Goal: Transaction & Acquisition: Obtain resource

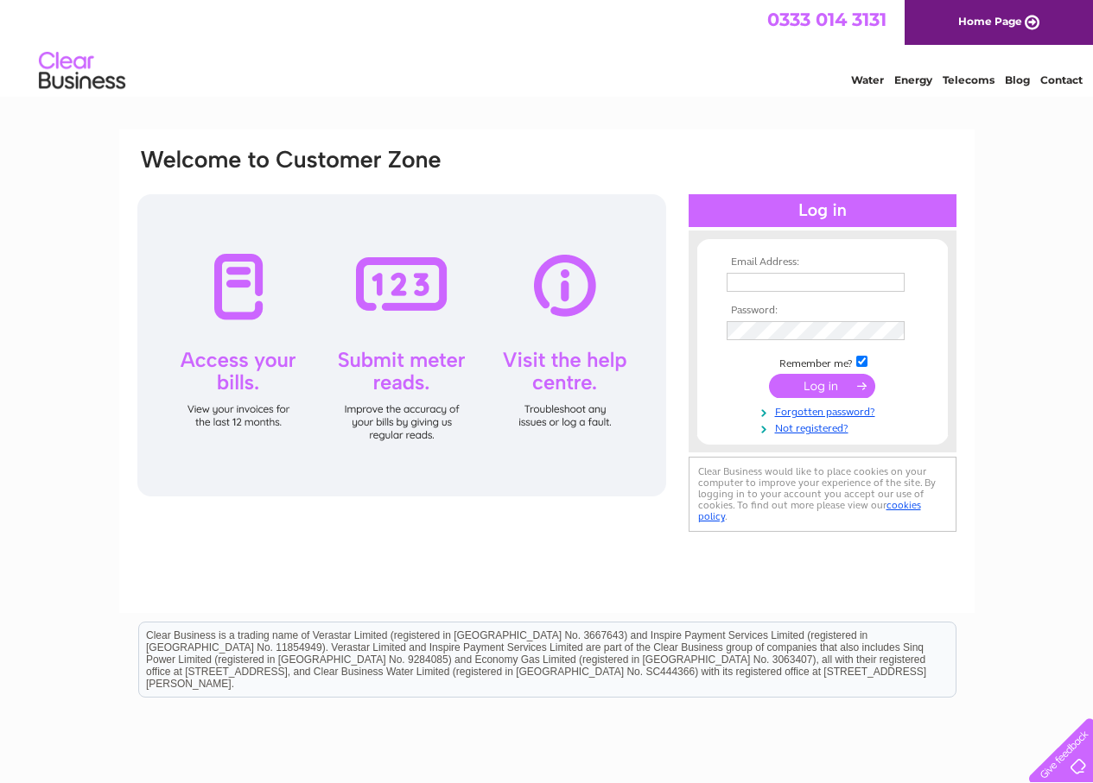
type input "jeangthompson@outlook.com"
click at [813, 383] on input "submit" at bounding box center [822, 386] width 106 height 24
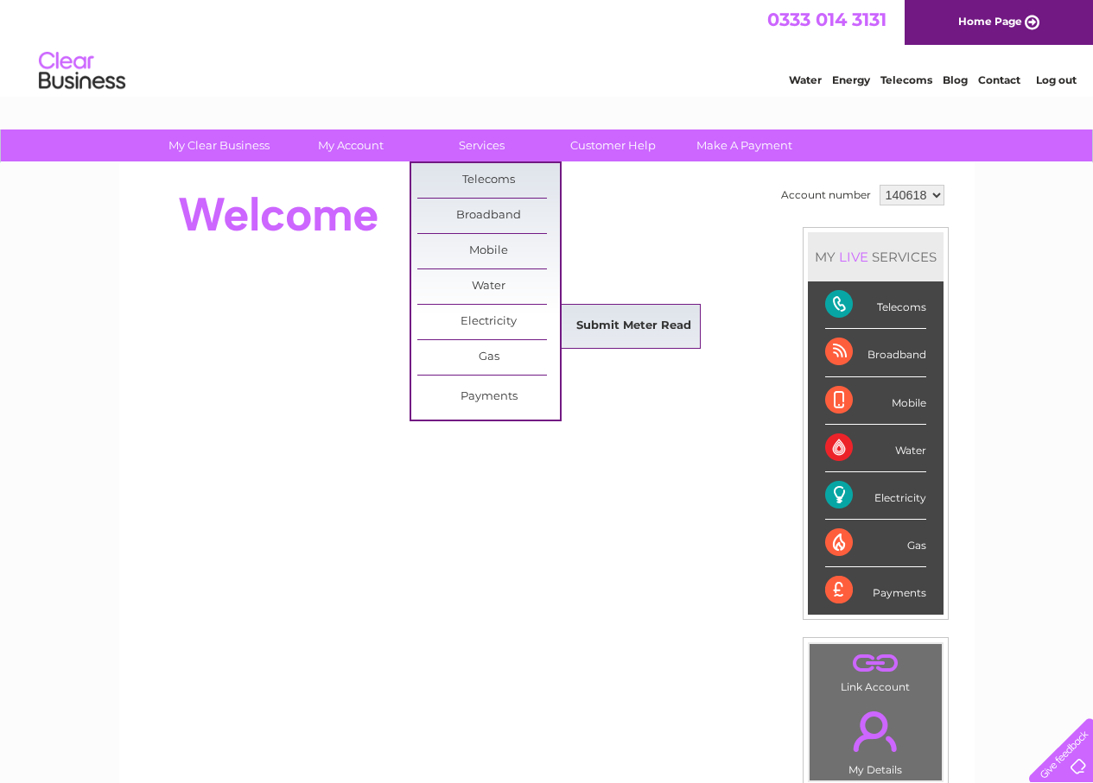
click at [649, 333] on link "Submit Meter Read" at bounding box center [633, 326] width 143 height 35
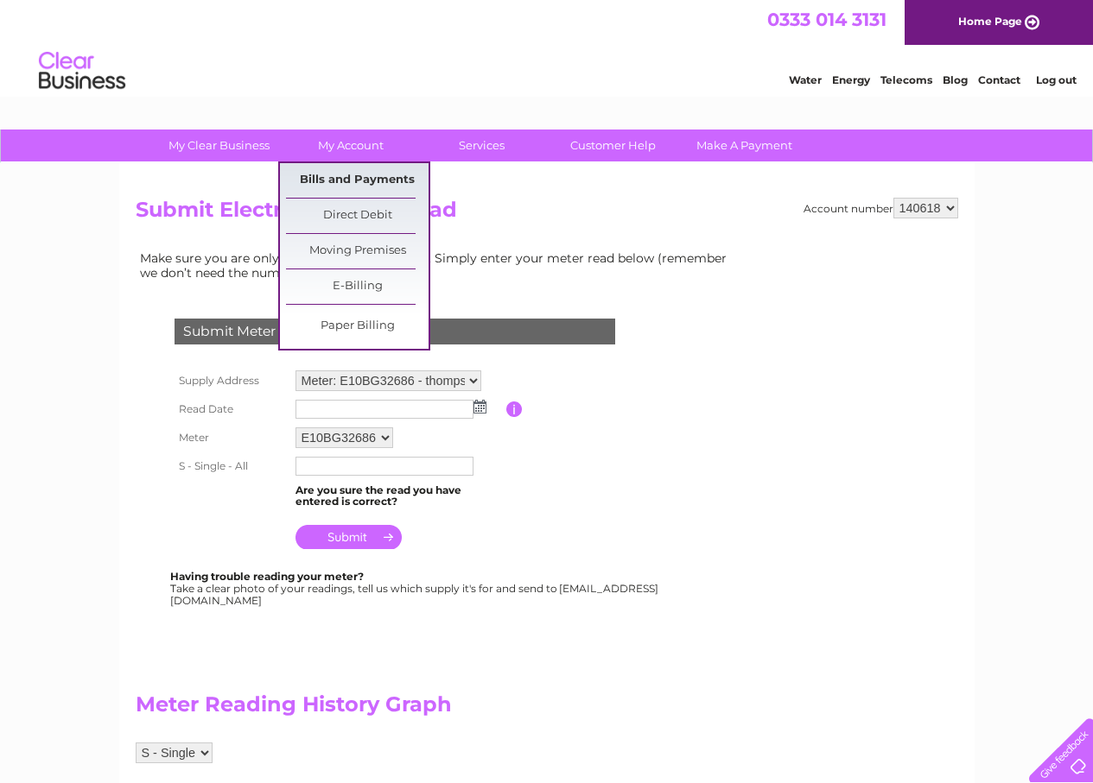
click at [350, 179] on link "Bills and Payments" at bounding box center [357, 180] width 143 height 35
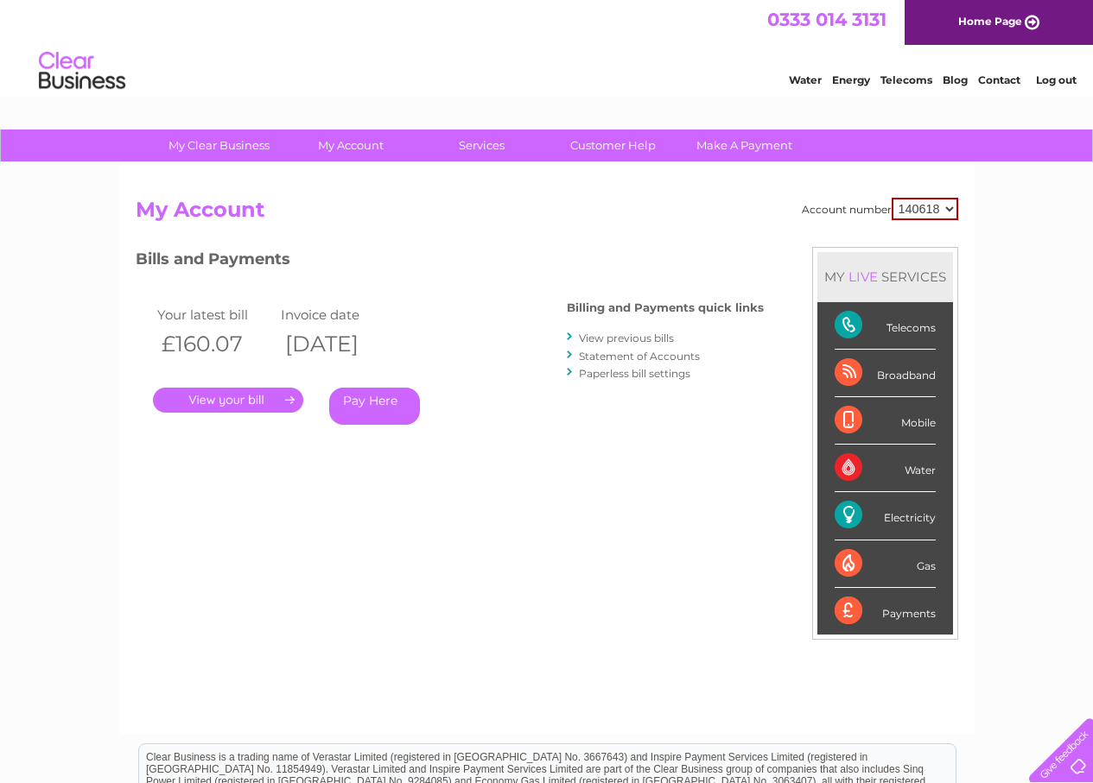
click at [246, 402] on link "." at bounding box center [228, 400] width 150 height 25
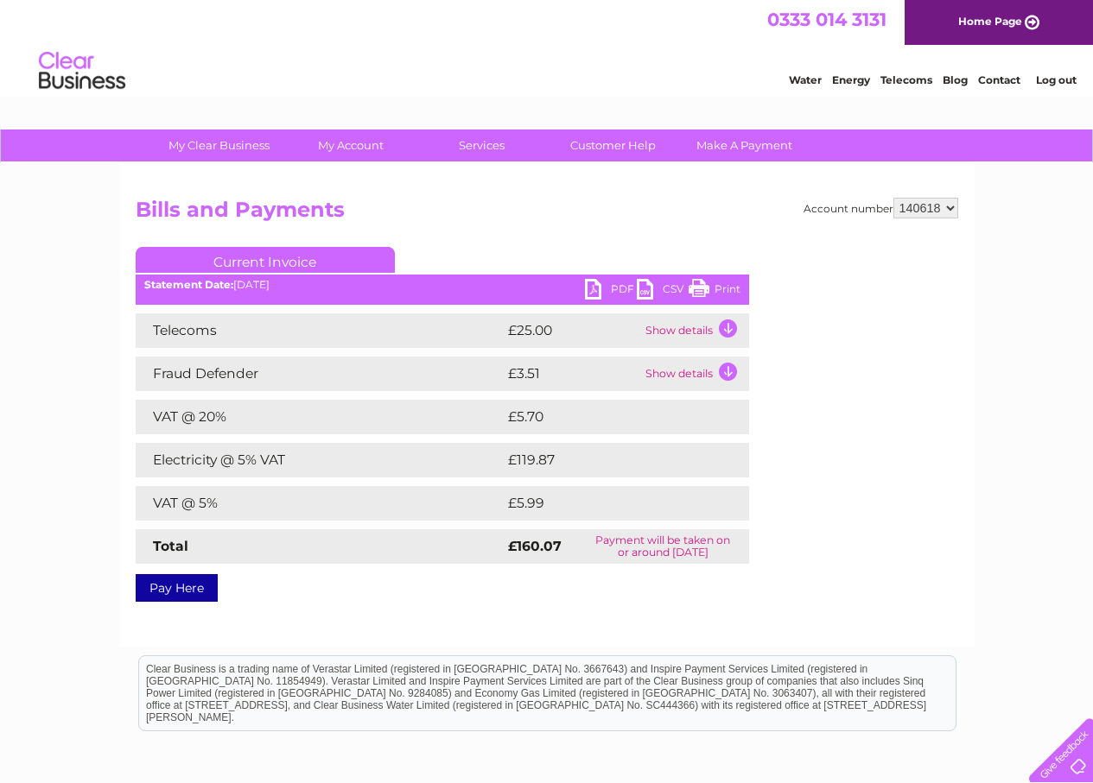
click at [620, 286] on link "PDF" at bounding box center [611, 291] width 52 height 25
drag, startPoint x: 1056, startPoint y: 79, endPoint x: 892, endPoint y: 248, distance: 235.1
click at [1056, 79] on link "Log out" at bounding box center [1056, 79] width 41 height 13
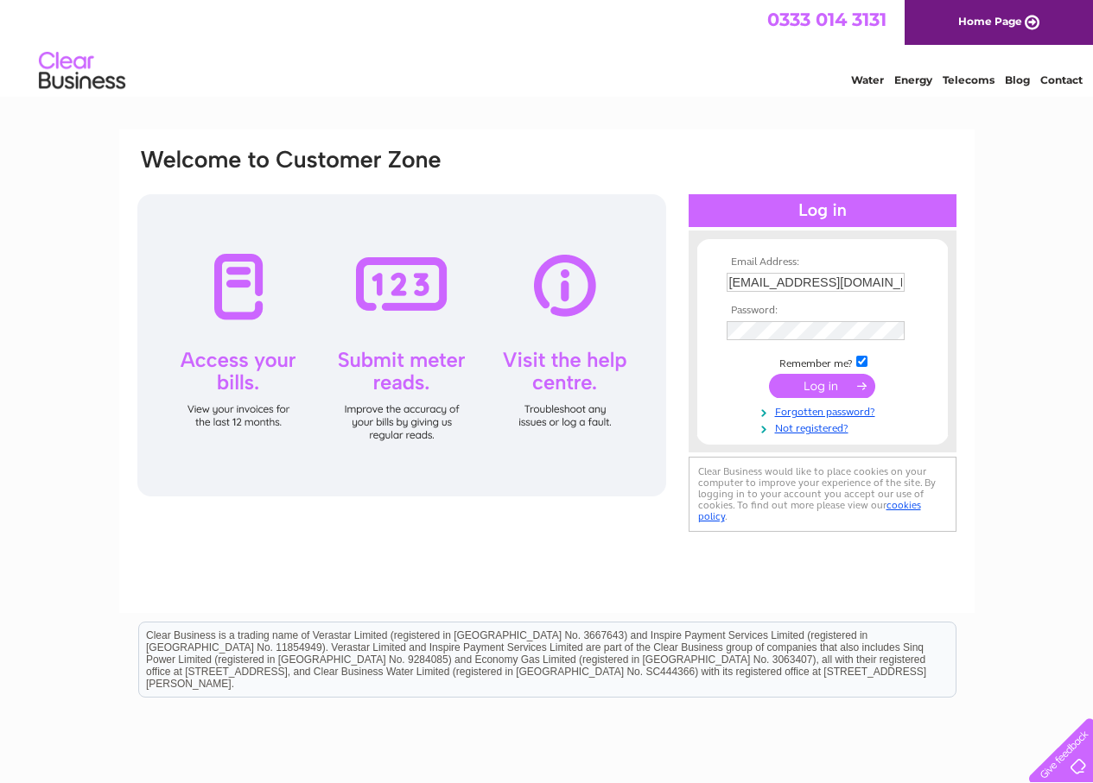
click at [890, 275] on input "jeangthompson@outlook.com" at bounding box center [815, 282] width 178 height 19
type input "thompsonsgarage@btconnect.com"
click at [819, 388] on input "submit" at bounding box center [822, 386] width 106 height 24
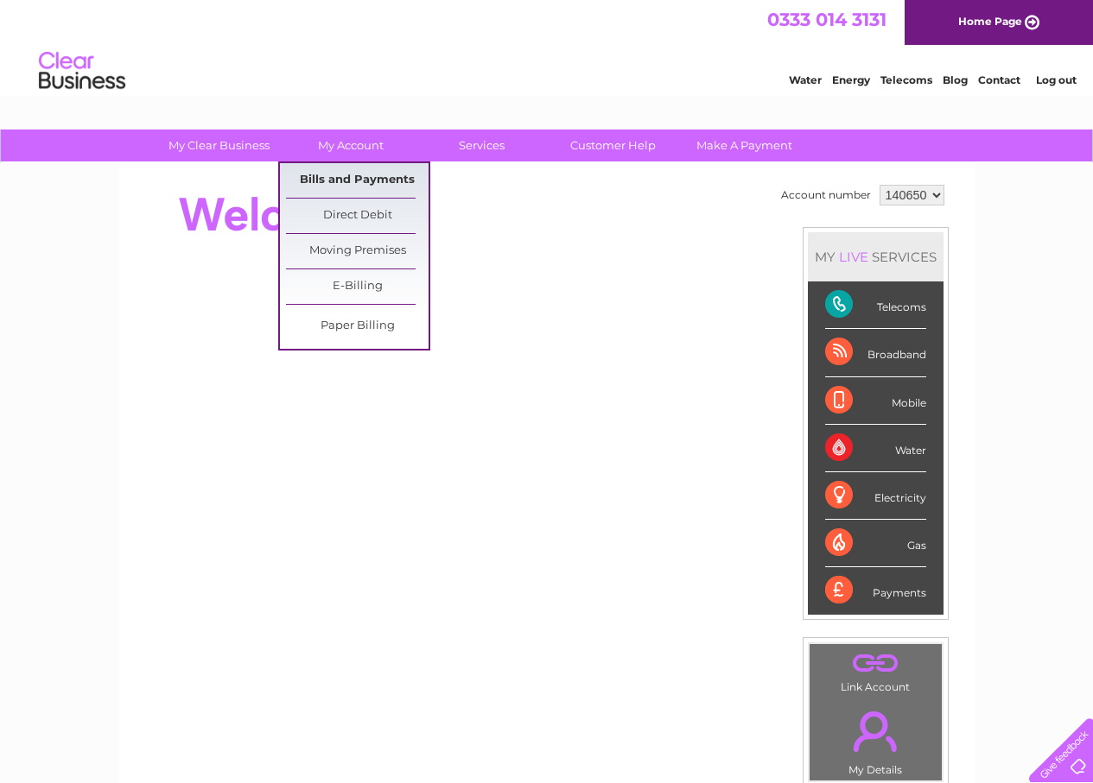
click at [371, 169] on link "Bills and Payments" at bounding box center [357, 180] width 143 height 35
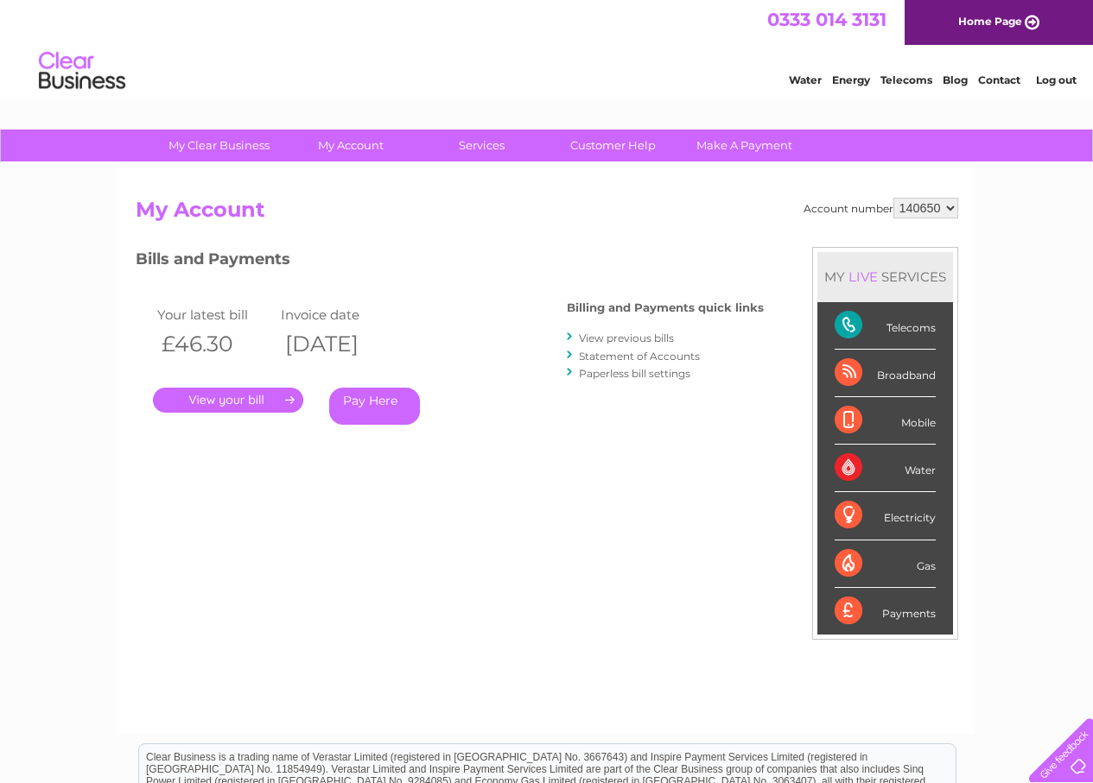
click at [214, 396] on link "." at bounding box center [228, 400] width 150 height 25
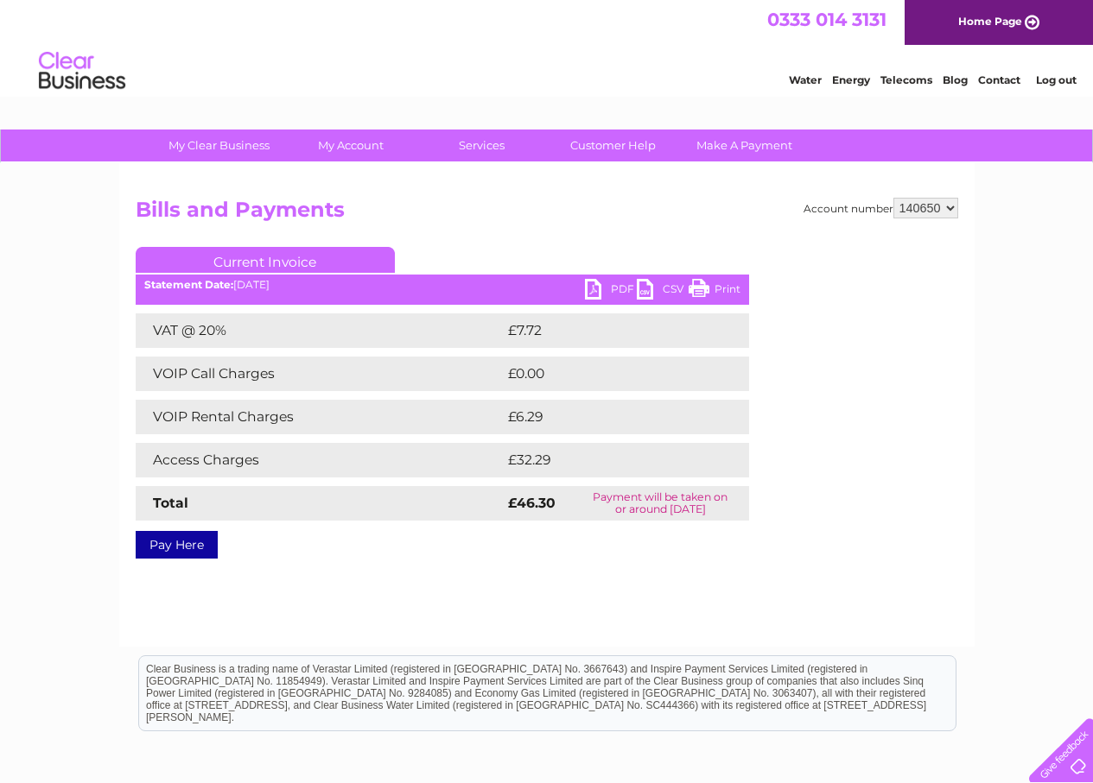
click at [615, 282] on link "PDF" at bounding box center [611, 291] width 52 height 25
